Goal: Information Seeking & Learning: Understand process/instructions

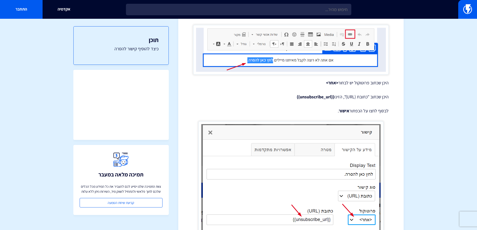
scroll to position [149, 0]
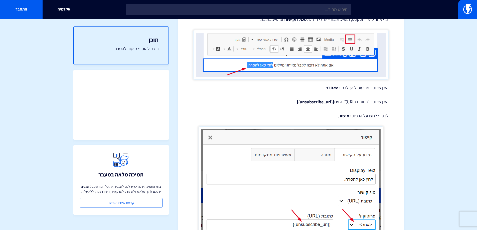
click at [326, 100] on strong "{{unsubscribe_url}}" at bounding box center [316, 102] width 38 height 6
click at [326, 101] on strong "{{unsubscribe_url}}" at bounding box center [316, 102] width 38 height 6
drag, startPoint x: 332, startPoint y: 100, endPoint x: 281, endPoint y: 98, distance: 51.1
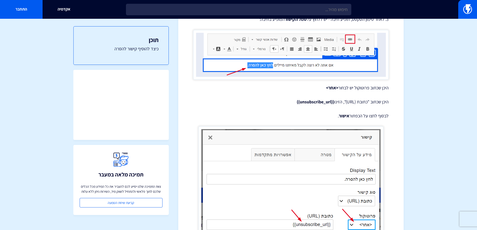
click at [281, 98] on div "הוספת קישור להסרה בדואר אלקטרוני כדי לעמוד בחוקי שיווק בדוא"ל, חובה לכלול בכל מ…" at bounding box center [290, 135] width 195 height 463
click at [285, 101] on p "היכן שכתוב "כתובת (URL)", הזינו {{unsubscribe_url}}" at bounding box center [290, 102] width 195 height 7
drag, startPoint x: 291, startPoint y: 101, endPoint x: 333, endPoint y: 104, distance: 42.1
click at [333, 104] on p "היכן שכתוב "כתובת (URL)", הזינו {{unsubscribe_url}}" at bounding box center [290, 102] width 195 height 7
copy strong "{{unsubscribe_url}}"
